Goal: Information Seeking & Learning: Learn about a topic

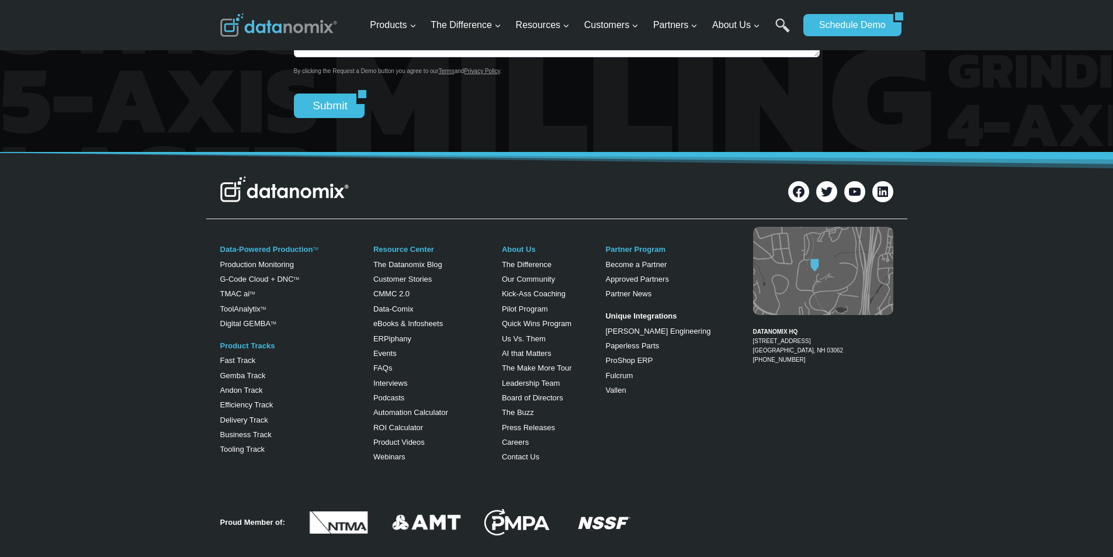
scroll to position [2094, 0]
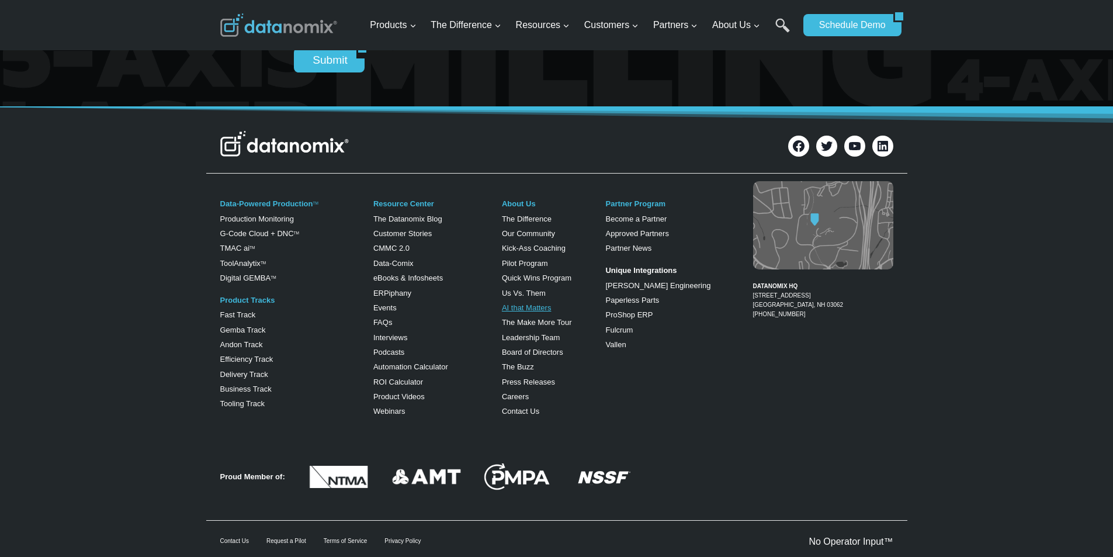
click at [512, 312] on link "AI that Matters" at bounding box center [527, 307] width 50 height 9
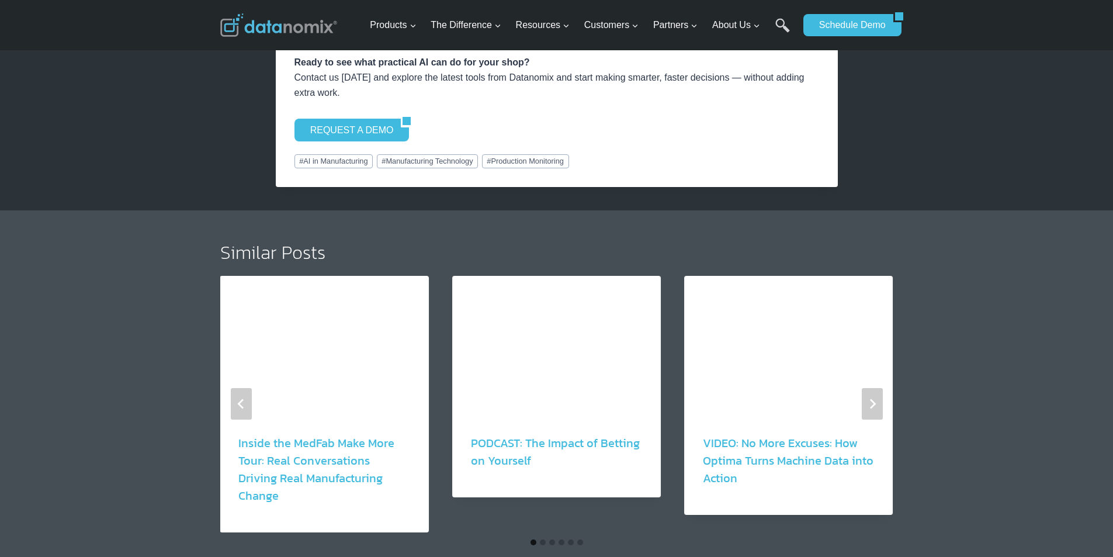
scroll to position [2289, 0]
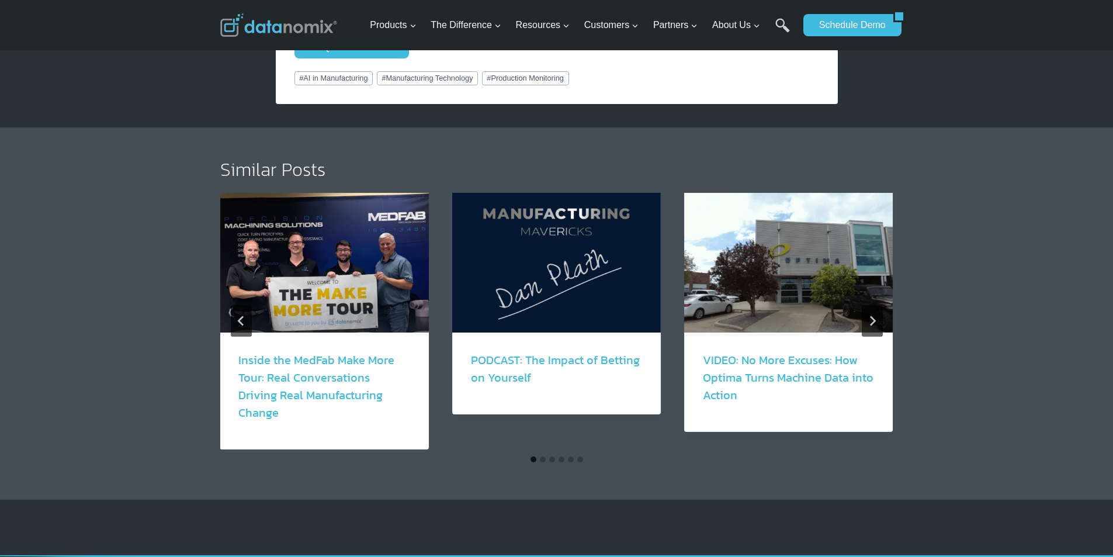
click at [490, 372] on link "PODCAST: The Impact of Betting on Yourself" at bounding box center [555, 368] width 169 height 35
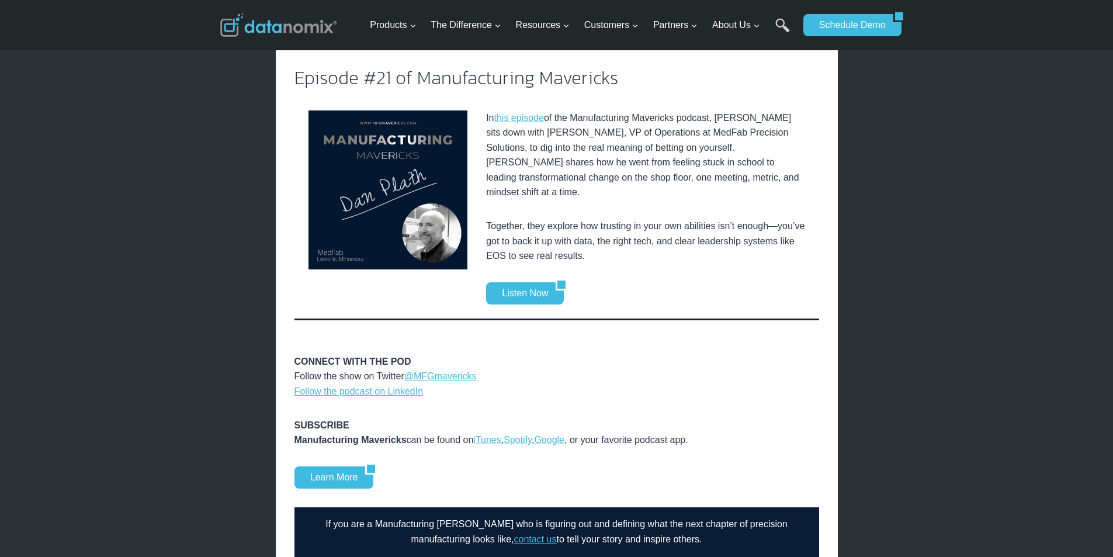
scroll to position [390, 0]
